Goal: Task Accomplishment & Management: Complete application form

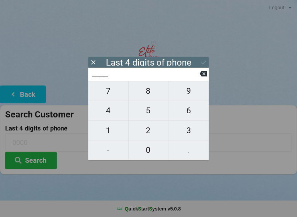
click at [113, 92] on span "7" at bounding box center [108, 91] width 40 height 14
type input "7___"
click at [193, 129] on span "3" at bounding box center [188, 130] width 40 height 14
type input "73__"
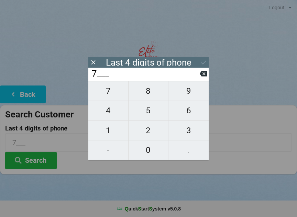
type input "73__"
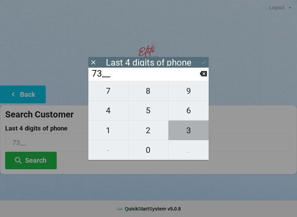
click at [197, 130] on span "3" at bounding box center [188, 130] width 40 height 14
type input "733_"
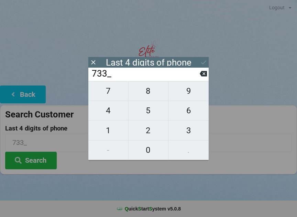
click at [199, 131] on span "3" at bounding box center [188, 130] width 40 height 14
type input "7333"
click at [203, 61] on icon at bounding box center [203, 62] width 7 height 7
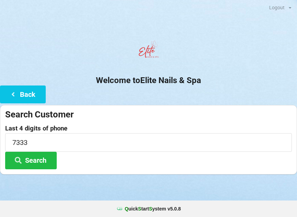
click at [34, 161] on button "Search" at bounding box center [30, 161] width 51 height 18
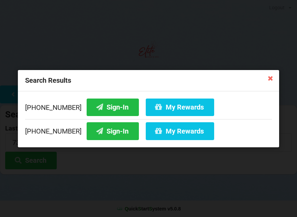
click at [101, 106] on button "Sign-In" at bounding box center [113, 107] width 52 height 18
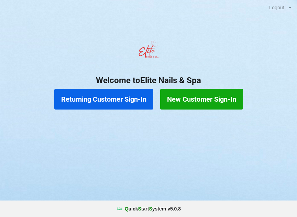
click at [104, 101] on button "Returning Customer Sign-In" at bounding box center [103, 99] width 99 height 21
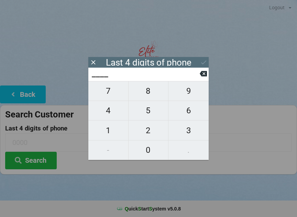
click at [188, 135] on span "3" at bounding box center [188, 130] width 40 height 14
type input "3___"
click at [187, 95] on span "9" at bounding box center [188, 91] width 40 height 14
type input "39__"
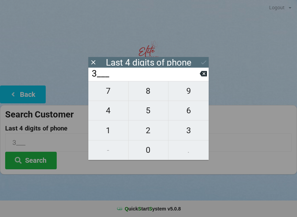
type input "39__"
click at [147, 115] on span "5" at bounding box center [148, 110] width 40 height 14
type input "395_"
click at [108, 93] on span "7" at bounding box center [108, 91] width 40 height 14
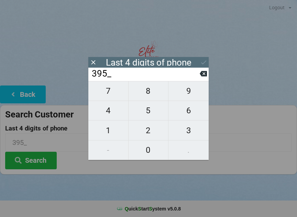
type input "3957"
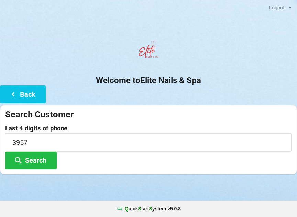
click at [221, 190] on div at bounding box center [148, 182] width 297 height 17
click at [29, 159] on button "Search" at bounding box center [30, 161] width 51 height 18
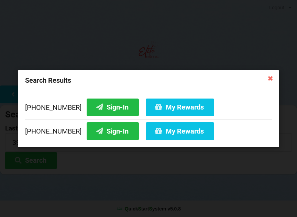
click at [90, 138] on button "Sign-In" at bounding box center [113, 131] width 52 height 18
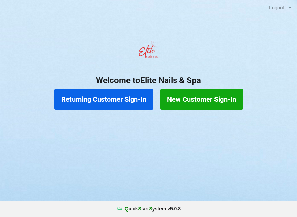
click at [95, 106] on button "Returning Customer Sign-In" at bounding box center [103, 99] width 99 height 21
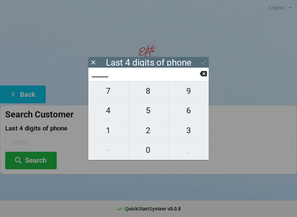
click at [188, 127] on span "3" at bounding box center [188, 130] width 40 height 14
type input "3___"
click at [115, 131] on span "1" at bounding box center [108, 130] width 40 height 14
type input "31__"
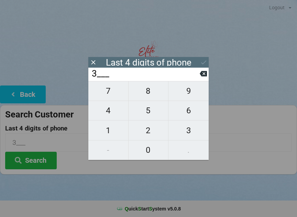
type input "31__"
click at [153, 87] on button "8" at bounding box center [148, 91] width 40 height 20
type input "318_"
click at [113, 131] on span "1" at bounding box center [108, 130] width 40 height 14
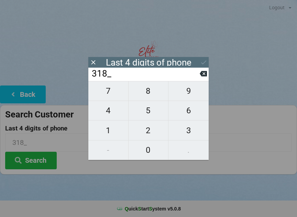
type input "3181"
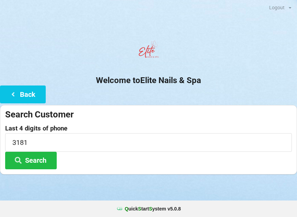
click at [209, 60] on div at bounding box center [148, 51] width 297 height 29
click at [44, 155] on button "Search" at bounding box center [30, 161] width 51 height 18
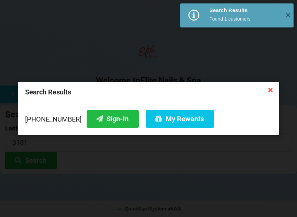
click at [108, 122] on button "Sign-In" at bounding box center [113, 119] width 52 height 18
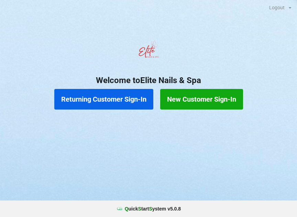
click at [205, 104] on button "New Customer Sign-In" at bounding box center [201, 99] width 83 height 21
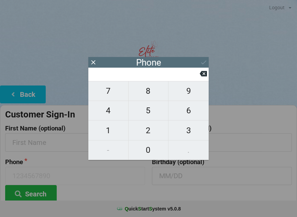
click at [116, 129] on span "1" at bounding box center [108, 130] width 40 height 14
type input "1"
click at [107, 117] on span "4" at bounding box center [108, 110] width 40 height 14
type input "14"
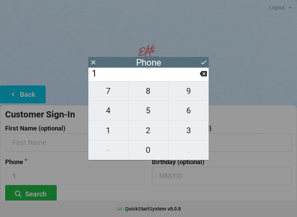
type input "14"
click at [110, 111] on span "4" at bounding box center [108, 110] width 40 height 14
type input "144"
click at [113, 91] on span "7" at bounding box center [108, 91] width 40 height 14
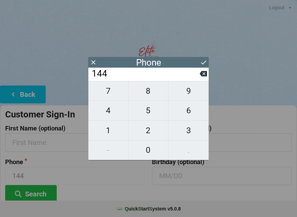
type input "1447"
click at [112, 94] on span "7" at bounding box center [108, 91] width 40 height 14
type input "14477"
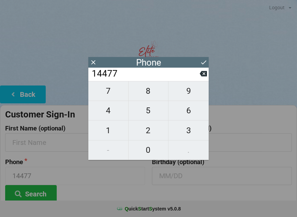
click at [148, 150] on span "0" at bounding box center [148, 150] width 40 height 14
type input "144770"
click at [111, 94] on span "7" at bounding box center [108, 91] width 40 height 14
type input "1447707"
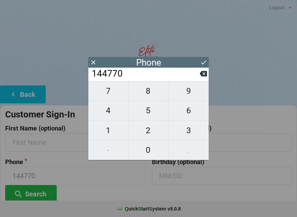
type input "1447707"
click at [147, 112] on span "5" at bounding box center [148, 110] width 40 height 14
type input "14477075"
click at [151, 134] on span "2" at bounding box center [148, 130] width 40 height 14
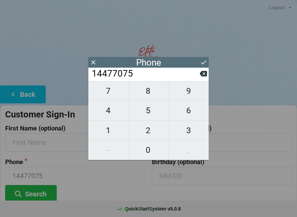
type input "144770752"
click at [148, 131] on span "2" at bounding box center [148, 130] width 40 height 14
type input "1447707522"
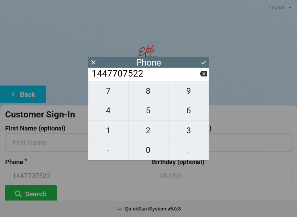
click at [110, 110] on span "4" at bounding box center [108, 110] width 40 height 14
type input "14477075224"
click at [100, 201] on div "Q uick S tart S ystem v 5.0.8" at bounding box center [148, 208] width 297 height 16
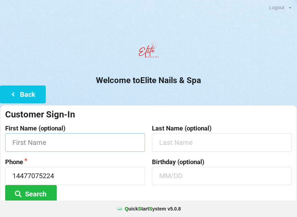
click at [44, 145] on input "text" at bounding box center [75, 142] width 140 height 18
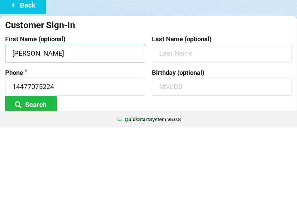
type input "[PERSON_NAME]"
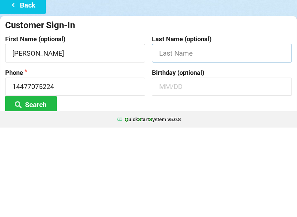
click at [167, 133] on input "text" at bounding box center [222, 142] width 140 height 18
type input "[PERSON_NAME]"
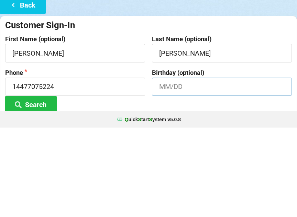
click at [165, 167] on input "text" at bounding box center [222, 176] width 140 height 18
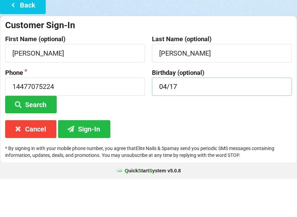
type input "04/17"
click at [100, 158] on button "Sign-In" at bounding box center [84, 167] width 52 height 18
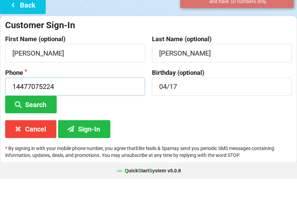
click at [51, 116] on input "14477075224" at bounding box center [75, 125] width 140 height 18
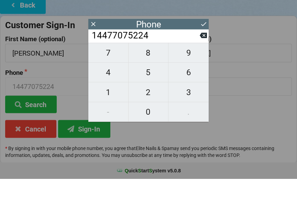
click at [99, 84] on span "7" at bounding box center [108, 91] width 40 height 14
type input "144770752247"
click at [160, 84] on span "8" at bounding box center [148, 91] width 40 height 14
type input "1447707522478"
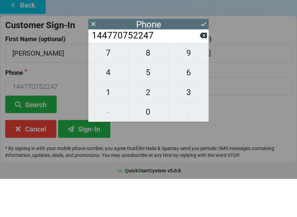
type input "1447707522478"
click at [200, 84] on span "9" at bounding box center [188, 91] width 40 height 14
type input "14477075224789"
click at [198, 84] on span "9" at bounding box center [188, 91] width 40 height 14
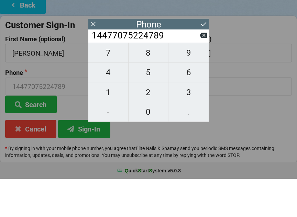
type input "144770752247899"
click at [203, 84] on span "9" at bounding box center [188, 91] width 40 height 14
type input "1447707522478999"
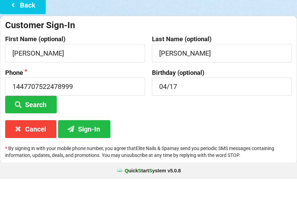
click at [278, 183] on p "* By signing in with your mobile phone number, you agree that Elite Nails & Spa…" at bounding box center [148, 190] width 286 height 14
click at [101, 116] on input "1447707522478999" at bounding box center [75, 125] width 140 height 18
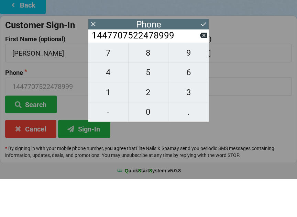
click at [201, 84] on span "9" at bounding box center [188, 91] width 40 height 14
type input "14477075224789999"
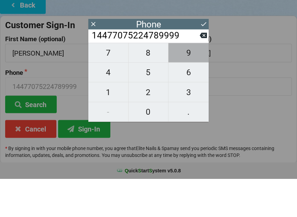
click at [205, 84] on span "9" at bounding box center [188, 91] width 40 height 14
type input "144770752247899999"
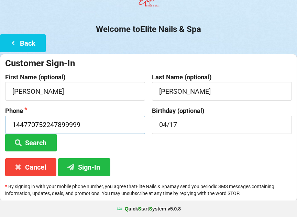
click at [102, 124] on input "144770752247899999" at bounding box center [75, 125] width 140 height 18
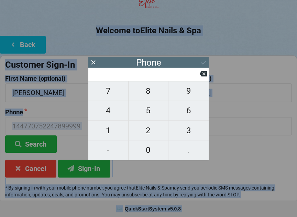
scroll to position [49, 0]
click at [110, 114] on span "4" at bounding box center [108, 110] width 40 height 14
type input "4"
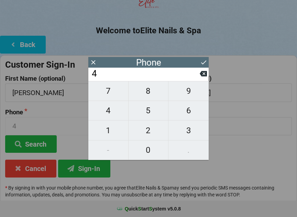
click at [110, 113] on span "4" at bounding box center [108, 110] width 40 height 14
type input "44"
click at [111, 92] on span "7" at bounding box center [108, 91] width 40 height 14
type input "447"
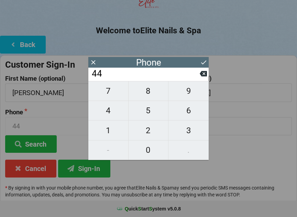
type input "447"
click at [112, 95] on span "7" at bounding box center [108, 91] width 40 height 14
type input "4477"
click at [148, 152] on span "0" at bounding box center [148, 150] width 40 height 14
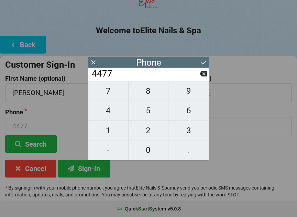
type input "44770"
click at [106, 96] on span "7" at bounding box center [108, 91] width 40 height 14
type input "447707"
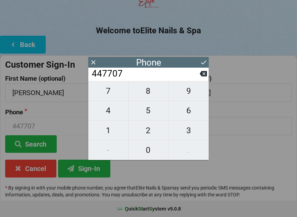
click at [148, 115] on span "5" at bounding box center [148, 110] width 40 height 14
type input "4477075"
click at [149, 132] on span "2" at bounding box center [148, 130] width 40 height 14
type input "44770752"
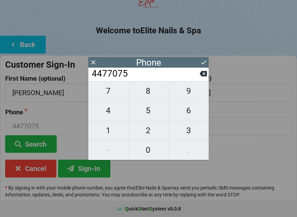
type input "44770752"
click at [149, 132] on span "2" at bounding box center [148, 130] width 40 height 14
type input "447707522"
click at [108, 115] on span "4" at bounding box center [108, 110] width 40 height 14
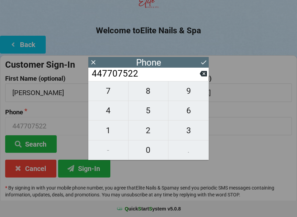
type input "4477075224"
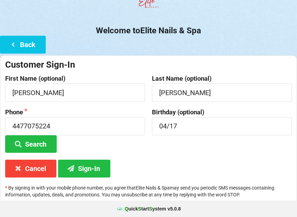
click at [250, 180] on div "Customer Sign-In First Name (optional) [PERSON_NAME] Last Name (optional) [PERS…" at bounding box center [148, 129] width 297 height 148
click at [95, 167] on button "Sign-In" at bounding box center [84, 169] width 52 height 18
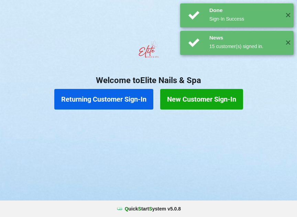
scroll to position [0, 0]
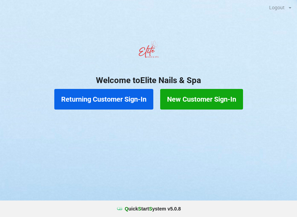
click at [132, 97] on button "Returning Customer Sign-In" at bounding box center [103, 99] width 99 height 21
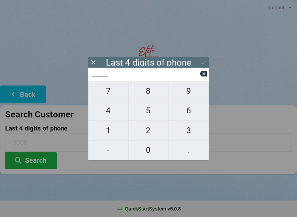
click at [192, 94] on span "9" at bounding box center [188, 91] width 40 height 14
type input "9___"
click at [191, 112] on span "6" at bounding box center [188, 110] width 40 height 14
type input "96__"
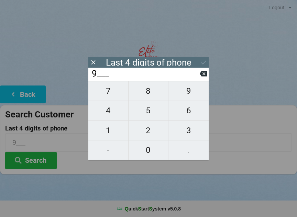
type input "96__"
click at [196, 98] on span "9" at bounding box center [188, 91] width 40 height 14
type input "969_"
click at [189, 114] on span "6" at bounding box center [188, 110] width 40 height 14
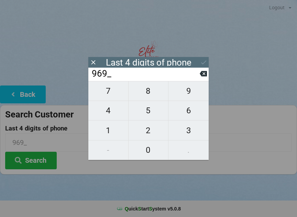
type input "9696"
click at [189, 130] on div "7 8 9 4 5 6 1 2 3 - 0 ." at bounding box center [148, 120] width 120 height 79
click at [95, 59] on icon at bounding box center [93, 62] width 7 height 7
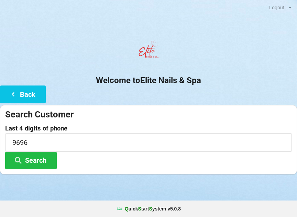
click at [33, 91] on button "Back" at bounding box center [23, 94] width 46 height 18
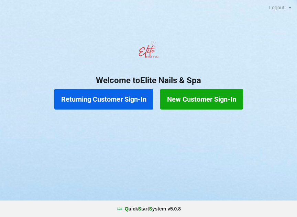
click at [139, 100] on button "Returning Customer Sign-In" at bounding box center [103, 99] width 99 height 21
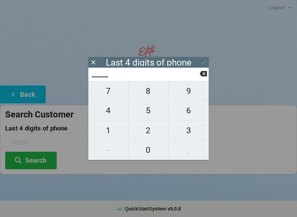
click at [186, 129] on span "3" at bounding box center [188, 130] width 40 height 14
type input "3___"
click at [153, 134] on span "2" at bounding box center [148, 130] width 40 height 14
type input "32__"
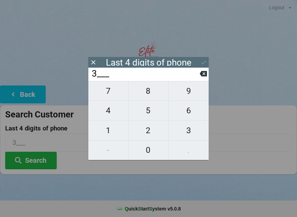
type input "32__"
click at [205, 78] on button at bounding box center [202, 73] width 7 height 9
click at [205, 77] on icon at bounding box center [202, 73] width 7 height 7
click at [115, 133] on span "1" at bounding box center [108, 130] width 40 height 14
type input "1___"
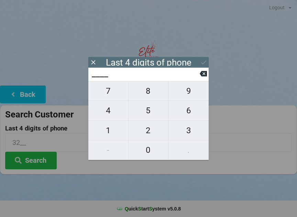
type input "1___"
click at [202, 77] on icon at bounding box center [202, 73] width 7 height 5
click at [114, 94] on span "7" at bounding box center [108, 91] width 40 height 14
type input "7___"
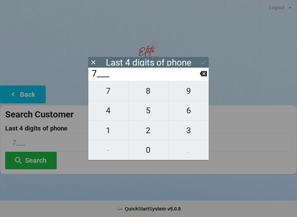
click at [183, 129] on span "3" at bounding box center [188, 130] width 40 height 14
type input "73__"
click at [155, 151] on span "0" at bounding box center [148, 150] width 40 height 14
type input "730_"
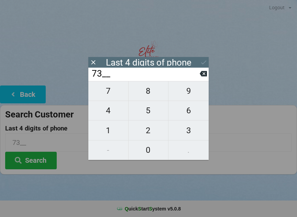
type input "730_"
click at [188, 94] on span "9" at bounding box center [188, 91] width 40 height 14
type input "7309"
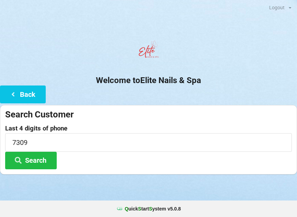
click at [47, 168] on button "Search" at bounding box center [30, 161] width 51 height 18
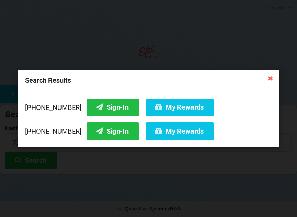
click at [106, 105] on button "Sign-In" at bounding box center [113, 107] width 52 height 18
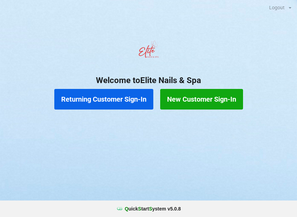
click at [111, 99] on button "Returning Customer Sign-In" at bounding box center [103, 99] width 99 height 21
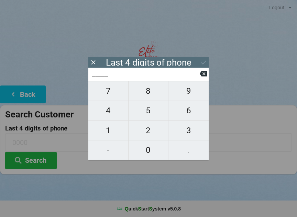
click at [190, 113] on span "6" at bounding box center [188, 110] width 40 height 14
type input "6___"
click at [115, 95] on span "7" at bounding box center [108, 91] width 40 height 14
type input "67__"
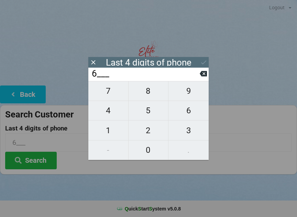
type input "67__"
click at [154, 120] on button "5" at bounding box center [148, 111] width 40 height 20
type input "675_"
click at [202, 76] on icon at bounding box center [202, 73] width 7 height 5
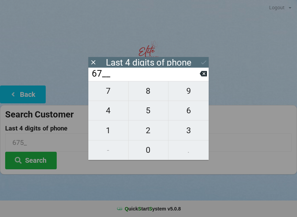
click at [200, 74] on icon at bounding box center [202, 73] width 7 height 7
click at [111, 131] on span "1" at bounding box center [108, 130] width 40 height 14
type input "61__"
click at [152, 111] on span "5" at bounding box center [148, 110] width 40 height 14
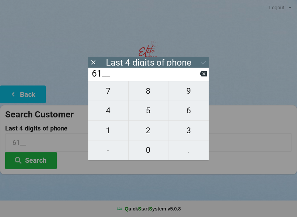
type input "615_"
click at [116, 113] on span "4" at bounding box center [108, 110] width 40 height 14
type input "6154"
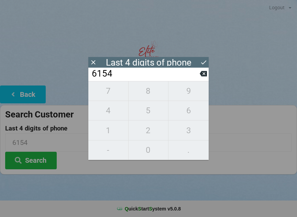
click at [147, 132] on div "7 8 9 4 5 6 1 2 3 - 0 ." at bounding box center [148, 120] width 120 height 79
click at [200, 77] on icon at bounding box center [202, 73] width 7 height 7
click at [201, 77] on icon at bounding box center [202, 73] width 7 height 5
click at [200, 77] on icon at bounding box center [202, 73] width 7 height 7
click at [199, 78] on button at bounding box center [202, 73] width 7 height 9
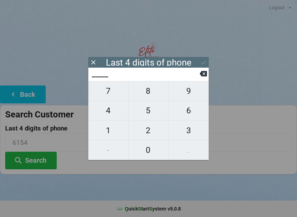
click at [153, 115] on span "5" at bounding box center [148, 110] width 40 height 14
type input "5___"
click at [186, 115] on span "6" at bounding box center [188, 110] width 40 height 14
type input "56__"
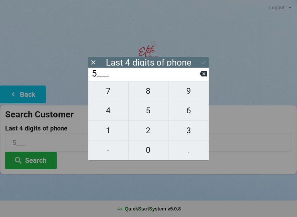
type input "56__"
click at [147, 94] on span "8" at bounding box center [148, 91] width 40 height 14
type input "568_"
click at [202, 77] on icon at bounding box center [202, 73] width 7 height 5
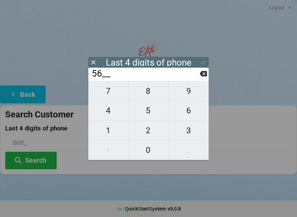
click at [156, 132] on span "2" at bounding box center [148, 130] width 40 height 14
type input "562_"
click at [191, 91] on span "9" at bounding box center [188, 91] width 40 height 14
type input "5629"
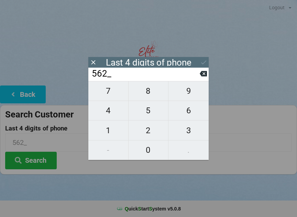
type input "5629"
click at [203, 61] on icon at bounding box center [203, 62] width 7 height 7
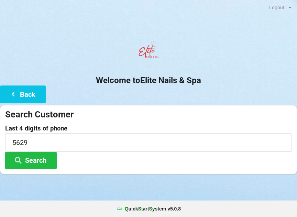
click at [45, 161] on button "Search" at bounding box center [30, 161] width 51 height 18
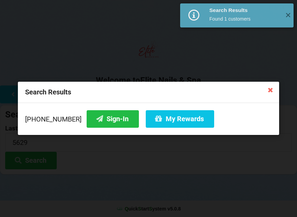
click at [95, 122] on button "Sign-In" at bounding box center [113, 119] width 52 height 18
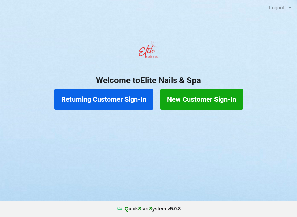
click at [227, 103] on button "New Customer Sign-In" at bounding box center [201, 99] width 83 height 21
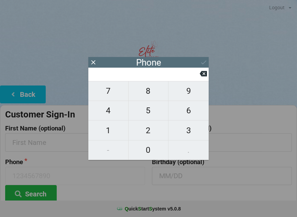
click at [112, 113] on span "4" at bounding box center [108, 110] width 40 height 14
type input "4"
click at [148, 145] on span "0" at bounding box center [148, 150] width 40 height 14
type input "40"
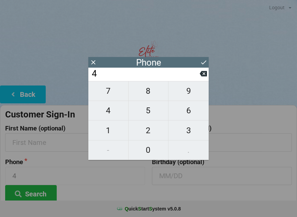
type input "40"
click at [115, 91] on span "7" at bounding box center [108, 91] width 40 height 14
type input "407"
click at [194, 111] on span "6" at bounding box center [188, 110] width 40 height 14
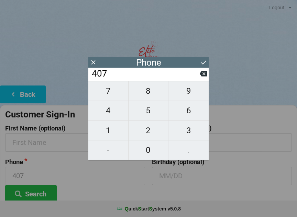
type input "4076"
click at [153, 92] on span "8" at bounding box center [148, 91] width 40 height 14
type input "40768"
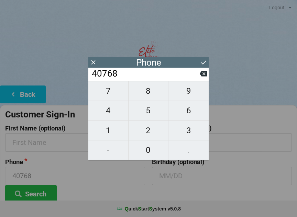
click at [152, 146] on span "0" at bounding box center [148, 150] width 40 height 14
type input "407680"
click at [115, 117] on span "4" at bounding box center [108, 110] width 40 height 14
type input "4076804"
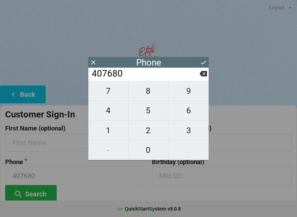
type input "4076804"
click at [187, 130] on span "3" at bounding box center [188, 130] width 40 height 14
type input "40768043"
click at [153, 94] on span "8" at bounding box center [148, 91] width 40 height 14
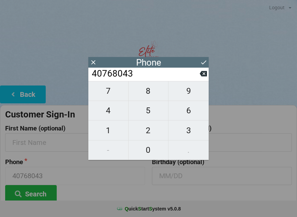
type input "407680438"
click at [151, 148] on span "0" at bounding box center [148, 150] width 40 height 14
type input "4076804380"
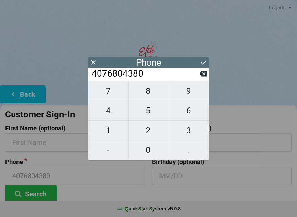
click at [203, 62] on icon at bounding box center [203, 62] width 7 height 7
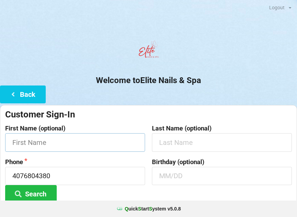
click at [106, 137] on input "text" at bounding box center [75, 142] width 140 height 18
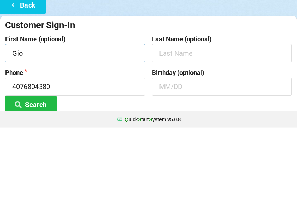
type input "Gio"
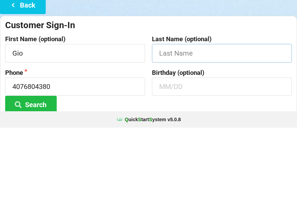
click at [218, 133] on input "text" at bounding box center [222, 142] width 140 height 18
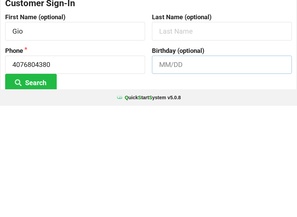
click at [204, 167] on input "text" at bounding box center [222, 176] width 140 height 18
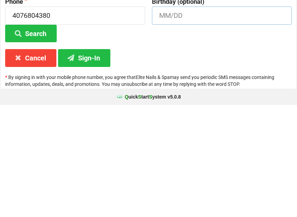
scroll to position [51, 0]
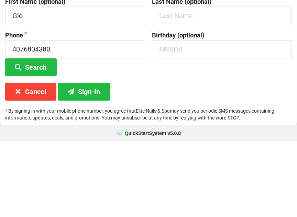
click at [99, 158] on button "Sign-In" at bounding box center [84, 167] width 52 height 18
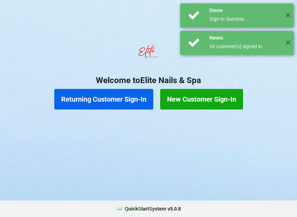
scroll to position [0, 0]
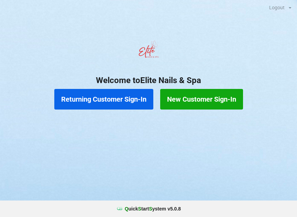
click at [111, 95] on button "Returning Customer Sign-In" at bounding box center [103, 99] width 99 height 21
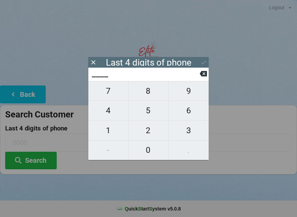
click at [104, 97] on span "7" at bounding box center [108, 91] width 40 height 14
type input "7___"
click at [195, 123] on button "3" at bounding box center [188, 130] width 40 height 20
type input "73__"
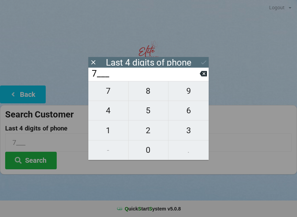
type input "73__"
click at [107, 113] on span "4" at bounding box center [108, 110] width 40 height 14
type input "734_"
click at [150, 91] on span "8" at bounding box center [148, 91] width 40 height 14
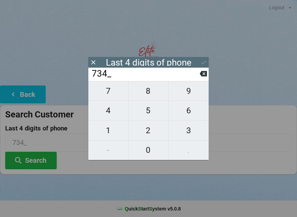
type input "7348"
click at [151, 97] on div "7 8 9 4 5 6 1 2 3 - 0 ." at bounding box center [148, 120] width 120 height 79
click at [197, 72] on input "7348" at bounding box center [145, 73] width 108 height 11
click at [198, 76] on input "7348" at bounding box center [145, 73] width 108 height 11
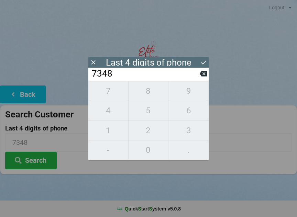
click at [205, 77] on icon at bounding box center [202, 73] width 7 height 5
click at [202, 77] on icon at bounding box center [202, 73] width 7 height 5
click at [201, 74] on icon at bounding box center [202, 73] width 7 height 5
click at [203, 76] on icon at bounding box center [202, 73] width 7 height 5
click at [114, 132] on span "1" at bounding box center [108, 130] width 40 height 14
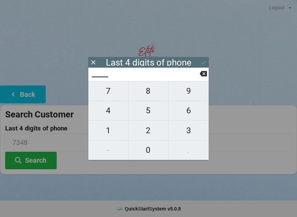
type input "1___"
click at [149, 129] on span "2" at bounding box center [148, 130] width 40 height 14
type input "12__"
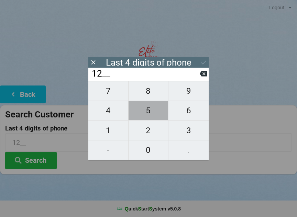
click at [148, 113] on span "5" at bounding box center [148, 110] width 40 height 14
type input "125_"
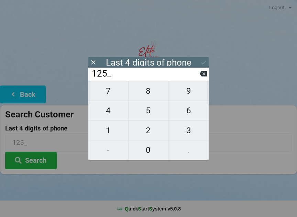
click at [107, 118] on span "4" at bounding box center [108, 110] width 40 height 14
type input "1254"
click at [197, 60] on div "Last 4 digits of phone" at bounding box center [148, 62] width 120 height 11
click at [201, 62] on icon at bounding box center [203, 62] width 7 height 7
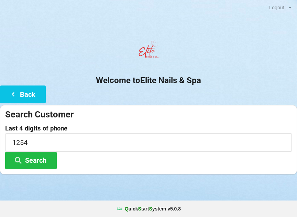
click at [40, 163] on button "Search" at bounding box center [30, 161] width 51 height 18
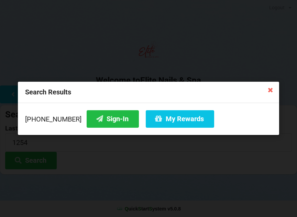
click at [104, 119] on button "Sign-In" at bounding box center [113, 119] width 52 height 18
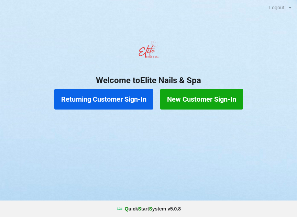
click at [134, 100] on button "Returning Customer Sign-In" at bounding box center [103, 99] width 99 height 21
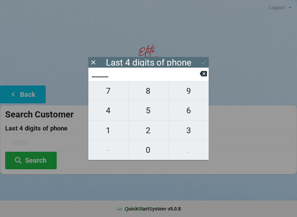
click at [152, 130] on span "2" at bounding box center [148, 130] width 40 height 14
type input "2___"
click at [198, 94] on span "9" at bounding box center [188, 91] width 40 height 14
type input "29__"
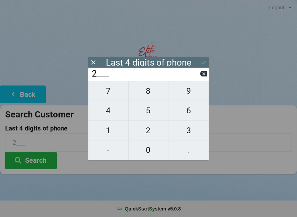
type input "29__"
click at [194, 127] on span "3" at bounding box center [188, 130] width 40 height 14
type input "293_"
click at [115, 110] on span "4" at bounding box center [108, 110] width 40 height 14
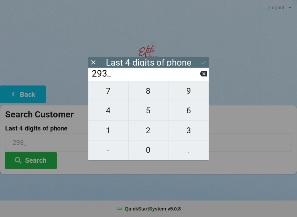
type input "2934"
click at [202, 62] on icon at bounding box center [203, 62] width 7 height 7
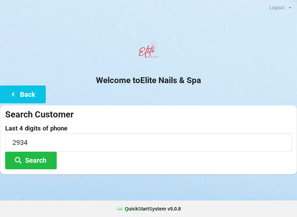
click at [42, 161] on button "Search" at bounding box center [30, 161] width 51 height 18
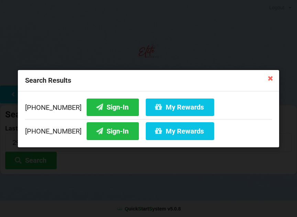
click at [105, 106] on button "Sign-In" at bounding box center [113, 107] width 52 height 18
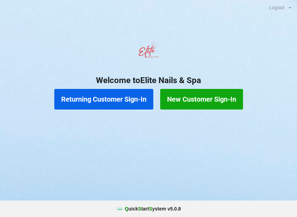
click at [114, 107] on button "Returning Customer Sign-In" at bounding box center [103, 99] width 99 height 21
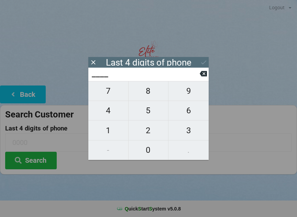
click at [151, 131] on span "2" at bounding box center [148, 130] width 40 height 14
type input "2___"
click at [197, 89] on span "9" at bounding box center [188, 91] width 40 height 14
type input "29__"
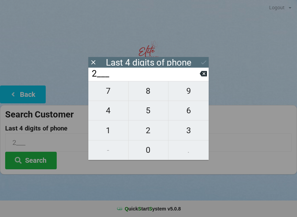
type input "29__"
click at [197, 126] on span "3" at bounding box center [188, 130] width 40 height 14
type input "293_"
click at [117, 106] on button "4" at bounding box center [108, 111] width 40 height 20
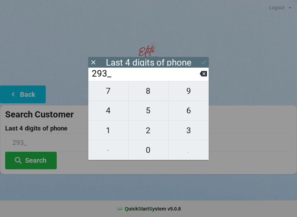
type input "2934"
click at [201, 60] on icon at bounding box center [203, 62] width 7 height 7
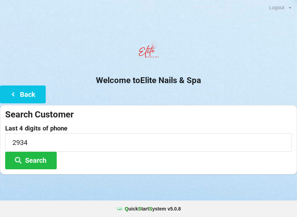
click at [39, 160] on button "Search" at bounding box center [30, 161] width 51 height 18
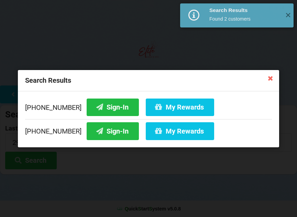
click at [178, 109] on button "My Rewards" at bounding box center [180, 107] width 68 height 18
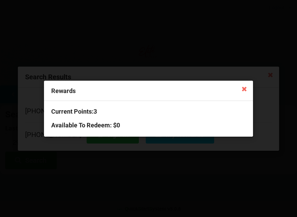
click at [243, 87] on icon at bounding box center [243, 88] width 11 height 11
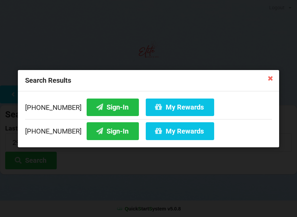
click at [165, 181] on div "Search Results [PHONE_NUMBER] Sign-In My Rewards [PHONE_NUMBER] Sign-In My Rewa…" at bounding box center [148, 108] width 297 height 217
click at [270, 73] on icon at bounding box center [269, 77] width 11 height 11
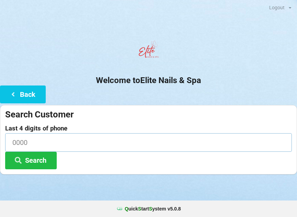
click at [78, 137] on input at bounding box center [148, 142] width 286 height 18
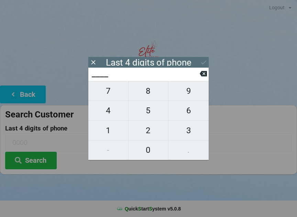
click at [148, 113] on span "5" at bounding box center [148, 110] width 40 height 14
type input "5___"
click at [112, 114] on span "4" at bounding box center [108, 110] width 40 height 14
type input "54__"
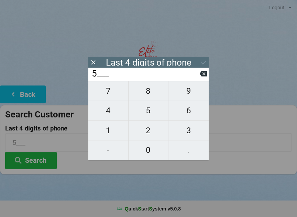
type input "54__"
click at [194, 97] on span "9" at bounding box center [188, 91] width 40 height 14
type input "549_"
click at [151, 135] on span "2" at bounding box center [148, 130] width 40 height 14
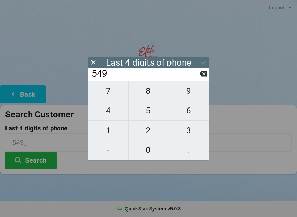
type input "5492"
click at [201, 65] on icon at bounding box center [203, 62] width 7 height 7
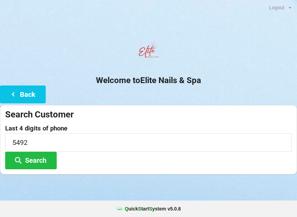
click at [42, 157] on button "Search" at bounding box center [30, 161] width 51 height 18
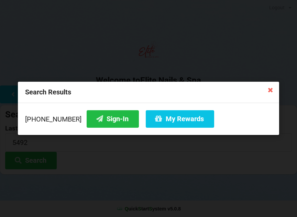
click at [207, 167] on div "Search Results [PHONE_NUMBER] Sign-In My Rewards" at bounding box center [148, 108] width 297 height 217
click at [269, 88] on icon at bounding box center [269, 89] width 11 height 11
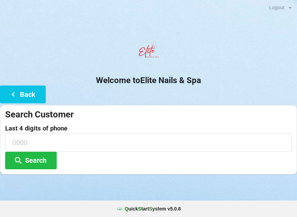
click at [270, 89] on div "Welcome to Elite Nails & Spa Back Search Customer Last 4 digits of phone Search" at bounding box center [148, 105] width 297 height 137
click at [23, 93] on button "Back" at bounding box center [23, 94] width 46 height 18
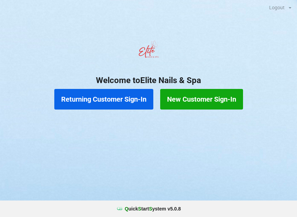
click at [208, 99] on button "New Customer Sign-In" at bounding box center [201, 99] width 83 height 21
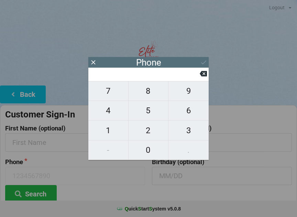
click at [192, 132] on span "3" at bounding box center [188, 130] width 40 height 14
type input "3"
click at [193, 127] on span "3" at bounding box center [188, 130] width 40 height 14
type input "33"
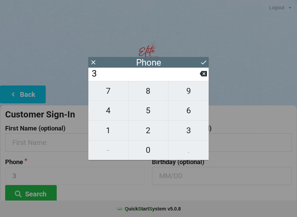
type input "33"
click at [149, 146] on span "0" at bounding box center [148, 150] width 40 height 14
type input "330"
click at [192, 130] on span "3" at bounding box center [188, 130] width 40 height 14
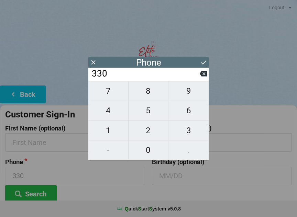
type input "3303"
click at [154, 151] on span "0" at bounding box center [148, 150] width 40 height 14
type input "33030"
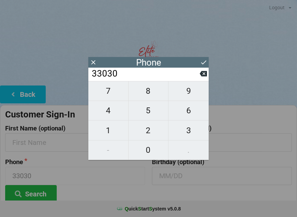
click at [111, 93] on span "7" at bounding box center [108, 91] width 40 height 14
click at [153, 116] on span "5" at bounding box center [148, 110] width 40 height 14
click at [107, 111] on span "4" at bounding box center [108, 110] width 40 height 14
click at [191, 98] on span "9" at bounding box center [188, 91] width 40 height 14
click at [152, 133] on span "2" at bounding box center [148, 130] width 40 height 14
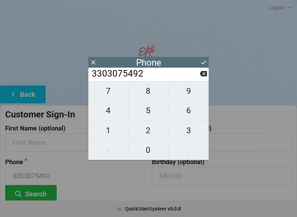
click at [203, 64] on icon at bounding box center [203, 62] width 5 height 4
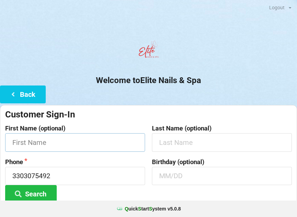
click at [108, 138] on input "text" at bounding box center [75, 142] width 140 height 18
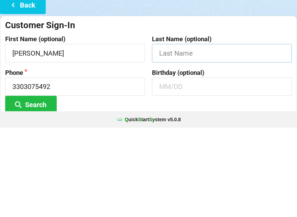
click at [207, 133] on input "text" at bounding box center [222, 142] width 140 height 18
click at [179, 167] on input "text" at bounding box center [222, 176] width 140 height 18
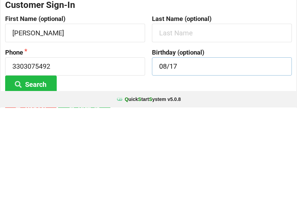
click at [31, 185] on button "Search" at bounding box center [30, 194] width 51 height 18
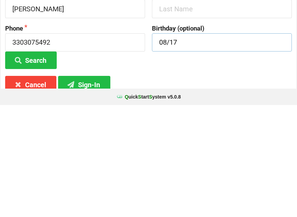
scroll to position [51, 0]
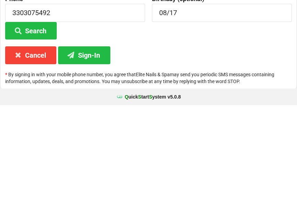
click at [92, 158] on button "Sign-In" at bounding box center [84, 167] width 52 height 18
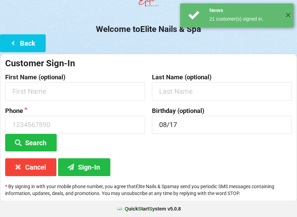
scroll to position [0, 0]
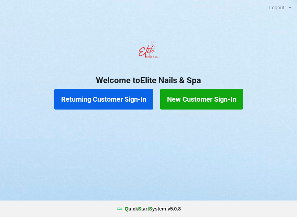
click at [139, 104] on button "Returning Customer Sign-In" at bounding box center [103, 99] width 99 height 21
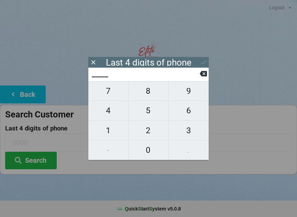
click at [147, 111] on span "5" at bounding box center [148, 110] width 40 height 14
click at [118, 113] on span "4" at bounding box center [108, 110] width 40 height 14
click at [186, 101] on button "9" at bounding box center [188, 91] width 40 height 20
click at [150, 132] on span "2" at bounding box center [148, 130] width 40 height 14
click at [204, 62] on icon at bounding box center [203, 62] width 7 height 7
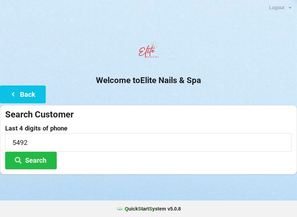
click at [51, 161] on button "Search" at bounding box center [30, 161] width 51 height 18
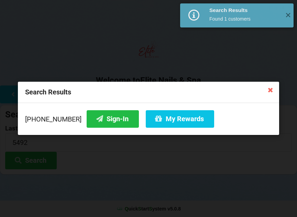
click at [200, 175] on div "Search Results [PHONE_NUMBER] Sign-In My Rewards" at bounding box center [148, 108] width 297 height 217
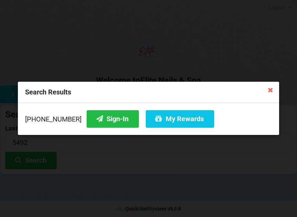
click at [267, 91] on icon at bounding box center [269, 89] width 11 height 11
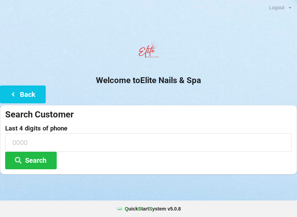
click at [28, 96] on button "Back" at bounding box center [23, 94] width 46 height 18
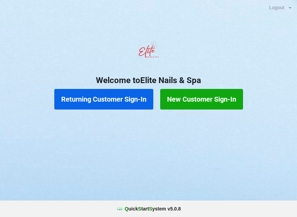
click at [216, 94] on button "New Customer Sign-In" at bounding box center [201, 99] width 83 height 21
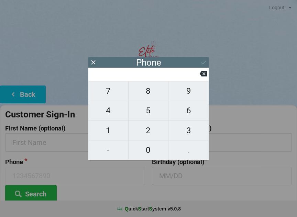
click at [189, 131] on span "3" at bounding box center [188, 130] width 40 height 14
click at [186, 131] on span "3" at bounding box center [188, 130] width 40 height 14
click at [149, 150] on span "0" at bounding box center [148, 150] width 40 height 14
click at [188, 130] on span "3" at bounding box center [188, 130] width 40 height 14
click at [153, 152] on span "0" at bounding box center [148, 150] width 40 height 14
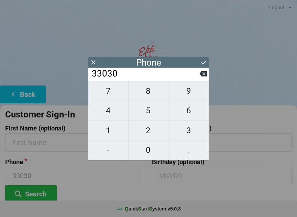
click at [113, 98] on span "7" at bounding box center [108, 91] width 40 height 14
click at [150, 115] on span "5" at bounding box center [148, 110] width 40 height 14
click at [117, 112] on span "4" at bounding box center [108, 110] width 40 height 14
click at [192, 94] on span "9" at bounding box center [188, 91] width 40 height 14
click at [151, 132] on span "2" at bounding box center [148, 130] width 40 height 14
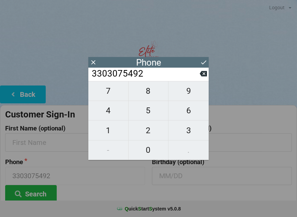
click at [203, 62] on icon at bounding box center [203, 62] width 7 height 7
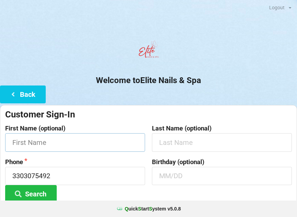
click at [131, 139] on input "text" at bounding box center [75, 142] width 140 height 18
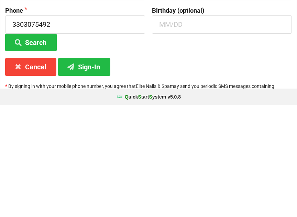
click at [43, 146] on button "Search" at bounding box center [30, 155] width 51 height 18
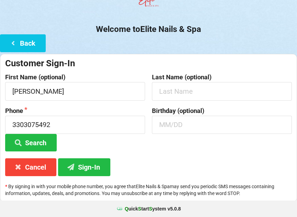
click at [39, 139] on button "Search" at bounding box center [30, 143] width 51 height 18
click at [41, 140] on button "Search" at bounding box center [30, 143] width 51 height 18
click at [92, 163] on button "Sign-In" at bounding box center [84, 167] width 52 height 18
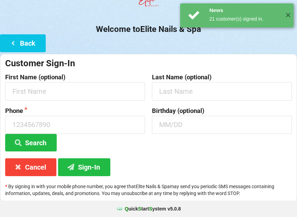
scroll to position [0, 0]
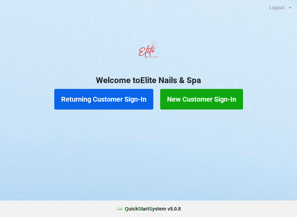
click at [203, 105] on button "New Customer Sign-In" at bounding box center [201, 99] width 83 height 21
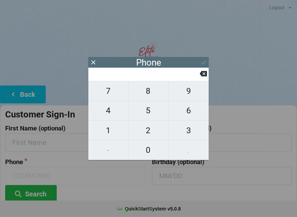
click at [93, 59] on icon at bounding box center [93, 62] width 7 height 7
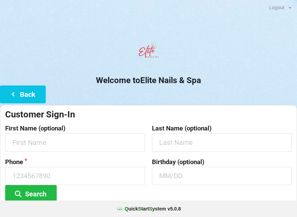
click at [24, 90] on button "Back" at bounding box center [23, 94] width 46 height 18
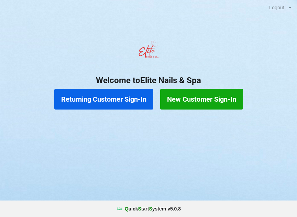
click at [207, 103] on button "New Customer Sign-In" at bounding box center [201, 99] width 83 height 21
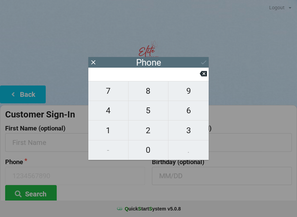
click at [93, 71] on input at bounding box center [145, 73] width 108 height 11
click at [205, 60] on div "Phone" at bounding box center [148, 62] width 120 height 11
click at [133, 126] on span "2" at bounding box center [148, 130] width 40 height 14
click at [143, 129] on span "2" at bounding box center [148, 130] width 40 height 14
click at [141, 124] on button "2" at bounding box center [148, 130] width 40 height 20
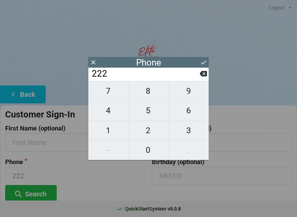
click at [139, 117] on span "5" at bounding box center [148, 110] width 40 height 14
click at [94, 63] on icon at bounding box center [93, 62] width 4 height 4
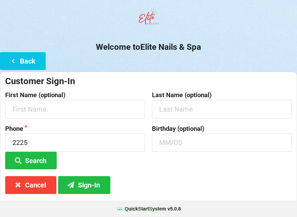
scroll to position [51, 0]
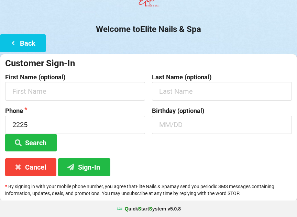
click at [16, 35] on button "Back" at bounding box center [23, 43] width 46 height 18
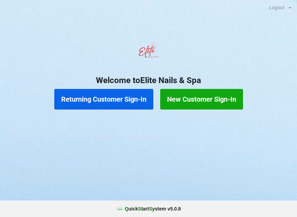
click at [203, 106] on button "New Customer Sign-In" at bounding box center [201, 99] width 83 height 21
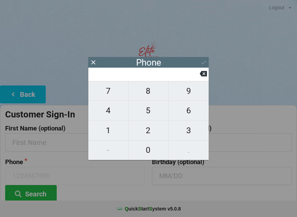
click at [189, 136] on span "3" at bounding box center [188, 130] width 40 height 14
click at [152, 110] on span "5" at bounding box center [148, 110] width 40 height 14
click at [147, 131] on span "2" at bounding box center [148, 130] width 40 height 14
click at [112, 92] on span "7" at bounding box center [108, 91] width 40 height 14
click at [187, 130] on span "3" at bounding box center [188, 130] width 40 height 14
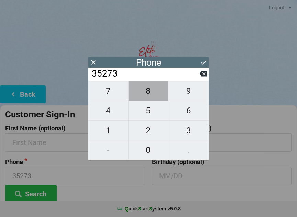
click at [146, 97] on span "8" at bounding box center [148, 91] width 40 height 14
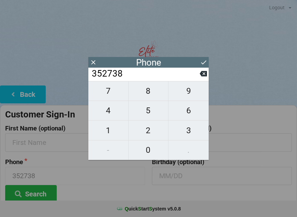
click at [190, 130] on span "3" at bounding box center [188, 130] width 40 height 14
click at [150, 93] on span "8" at bounding box center [148, 91] width 40 height 14
click at [158, 130] on span "2" at bounding box center [148, 130] width 40 height 14
click at [200, 61] on icon at bounding box center [203, 62] width 7 height 7
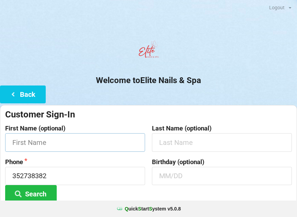
click at [89, 143] on input "text" at bounding box center [75, 142] width 140 height 18
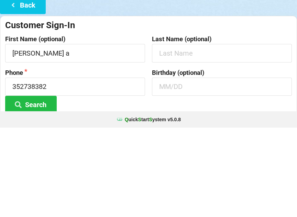
scroll to position [51, 0]
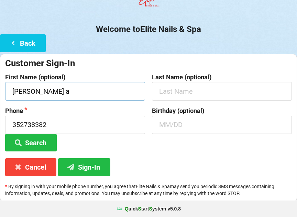
click at [62, 100] on input "[PERSON_NAME] a" at bounding box center [75, 91] width 140 height 18
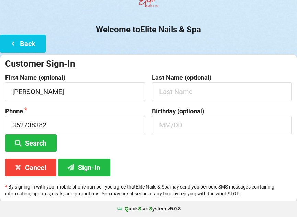
click at [103, 163] on button "Sign-In" at bounding box center [84, 168] width 52 height 18
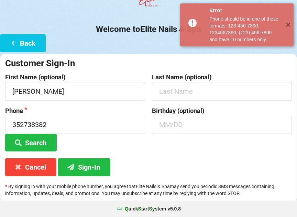
click at [25, 166] on button "Cancel" at bounding box center [30, 167] width 51 height 18
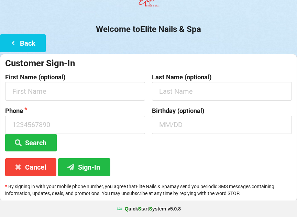
click at [21, 44] on button "Back" at bounding box center [23, 43] width 46 height 18
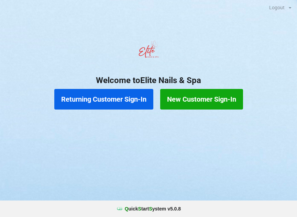
scroll to position [0, 0]
click at [100, 96] on button "Returning Customer Sign-In" at bounding box center [103, 99] width 99 height 21
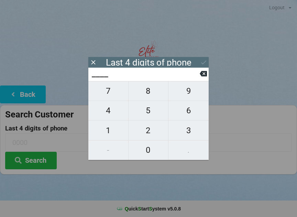
click at [110, 113] on span "4" at bounding box center [108, 110] width 40 height 14
click at [105, 127] on span "1" at bounding box center [108, 130] width 40 height 14
click at [109, 94] on span "7" at bounding box center [108, 91] width 40 height 14
click at [146, 95] on span "8" at bounding box center [148, 91] width 40 height 14
click at [30, 157] on button "Search" at bounding box center [30, 161] width 51 height 18
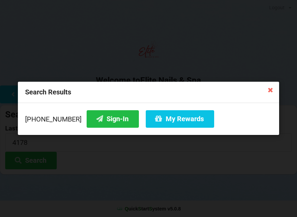
click at [173, 116] on button "My Rewards" at bounding box center [180, 119] width 68 height 18
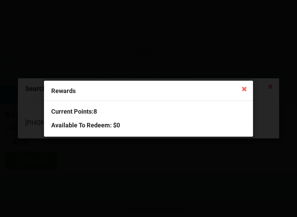
click at [245, 92] on icon at bounding box center [243, 88] width 11 height 11
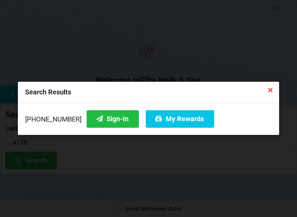
click at [97, 113] on button "Sign-In" at bounding box center [113, 119] width 52 height 18
